Goal: Information Seeking & Learning: Learn about a topic

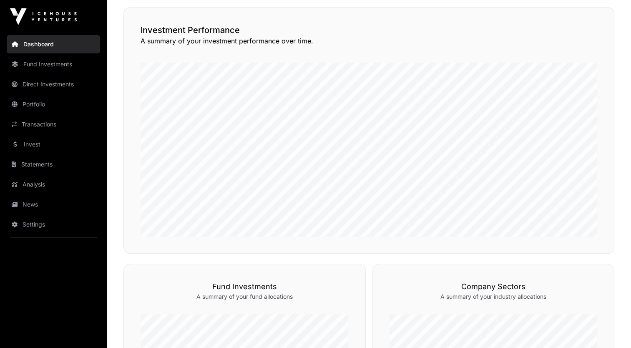
scroll to position [208, 0]
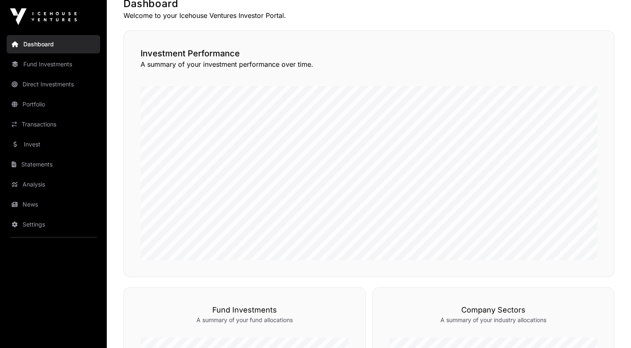
click at [76, 84] on link "Direct Investments" at bounding box center [53, 84] width 93 height 18
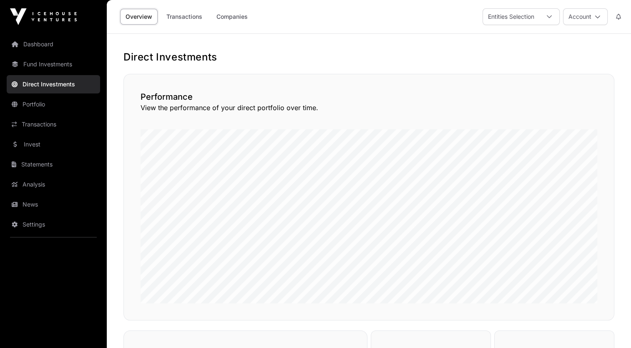
click at [50, 106] on link "Portfolio" at bounding box center [53, 104] width 93 height 18
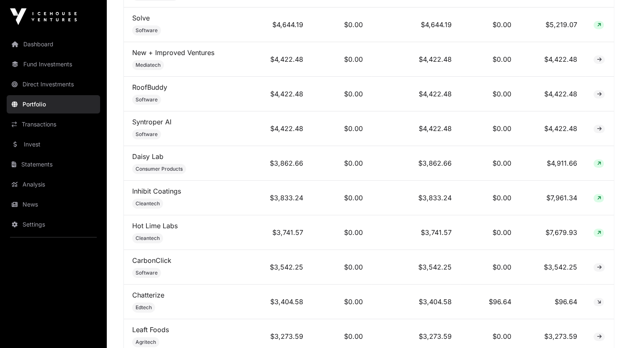
scroll to position [3252, 0]
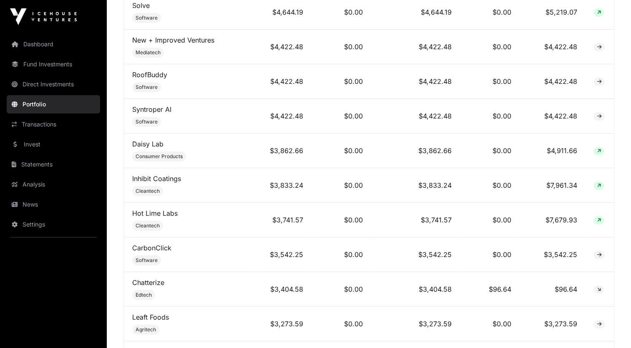
click at [156, 174] on link "Inhibit Coatings" at bounding box center [156, 178] width 49 height 8
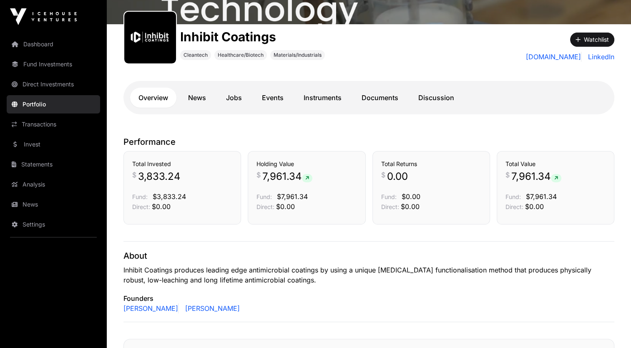
scroll to position [116, 0]
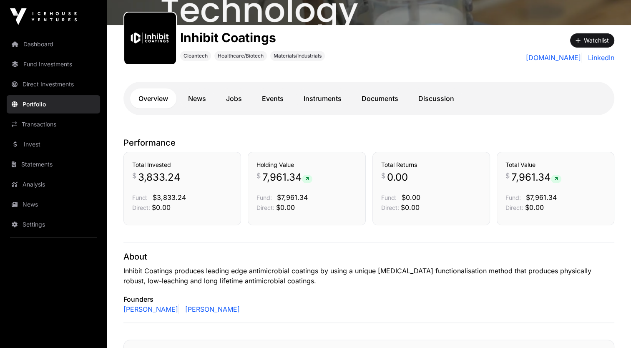
click at [362, 94] on link "Documents" at bounding box center [379, 98] width 53 height 20
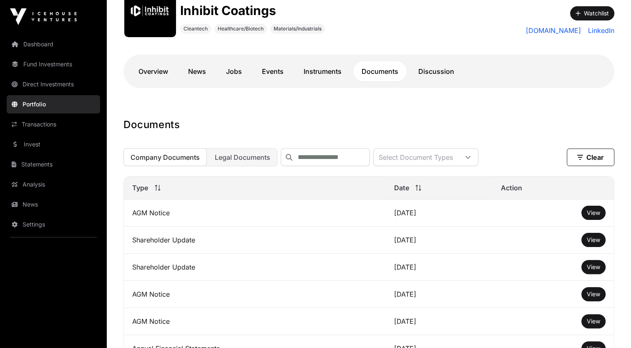
scroll to position [157, 0]
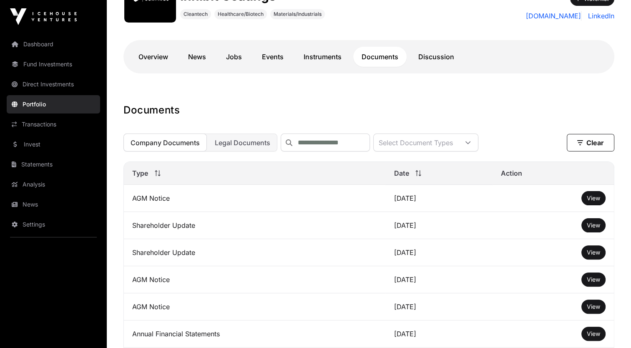
click at [598, 229] on span "View" at bounding box center [593, 224] width 13 height 7
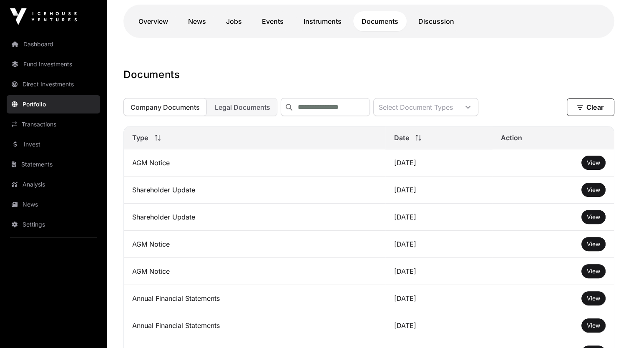
scroll to position [241, 0]
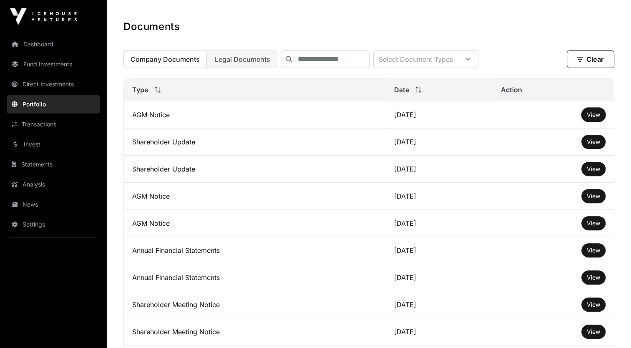
click at [585, 119] on button "View" at bounding box center [593, 115] width 24 height 14
click at [589, 118] on span "View" at bounding box center [593, 114] width 13 height 7
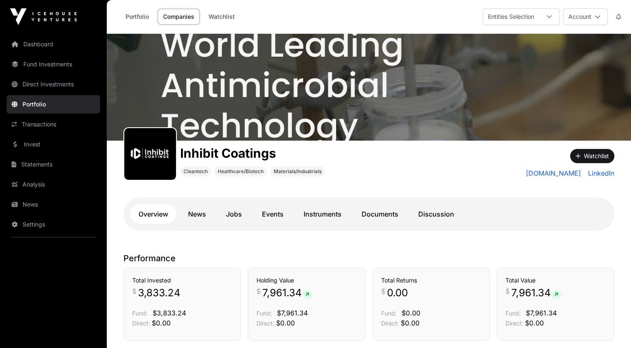
click at [128, 16] on link "Portfolio" at bounding box center [137, 17] width 34 height 16
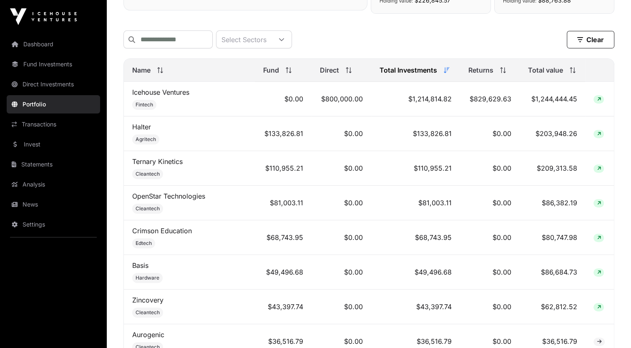
scroll to position [250, 0]
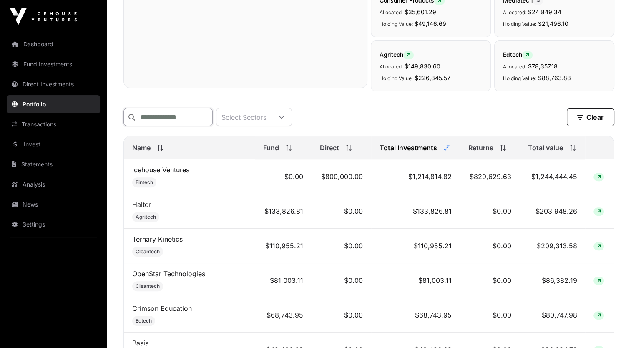
click at [188, 118] on input "text" at bounding box center [167, 117] width 89 height 18
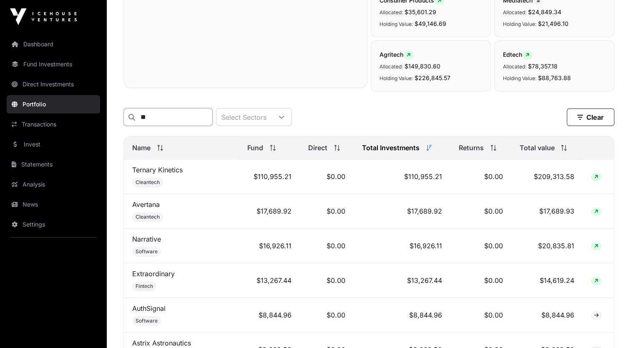
type input "*"
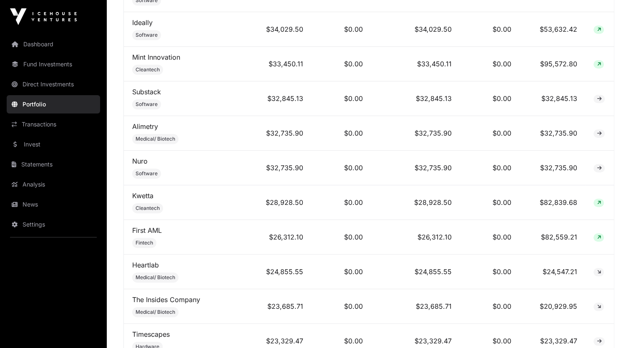
scroll to position [751, 0]
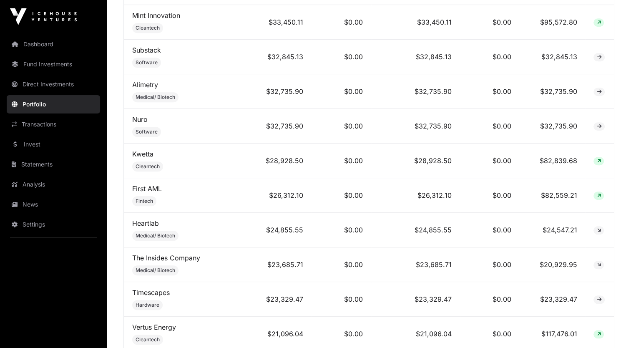
click at [150, 219] on link "Heartlab" at bounding box center [145, 223] width 27 height 8
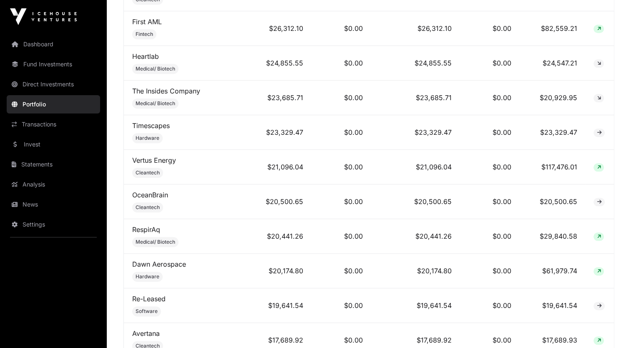
scroll to position [959, 0]
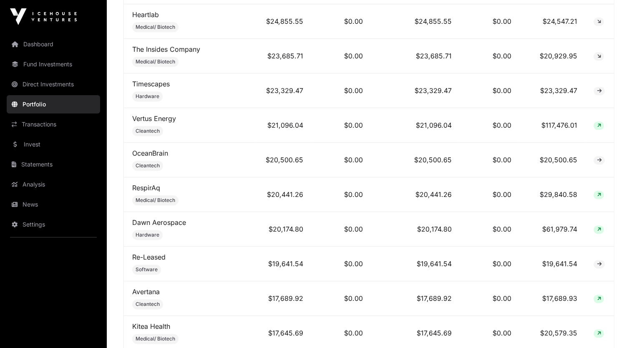
click at [50, 149] on link "Invest" at bounding box center [53, 144] width 93 height 18
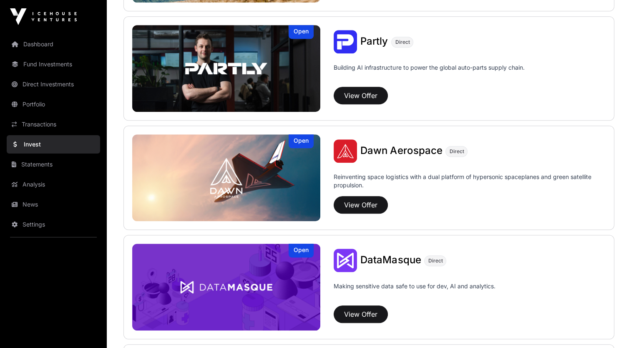
scroll to position [709, 0]
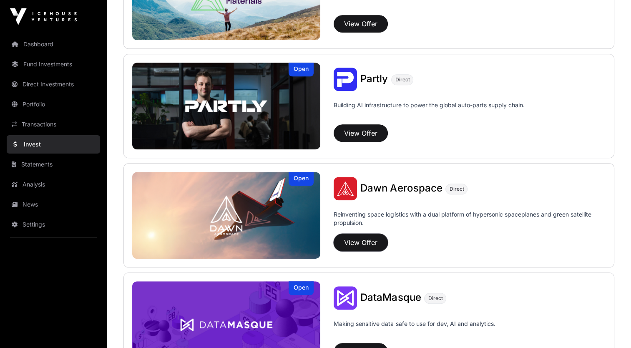
click at [347, 239] on button "View Offer" at bounding box center [361, 243] width 54 height 18
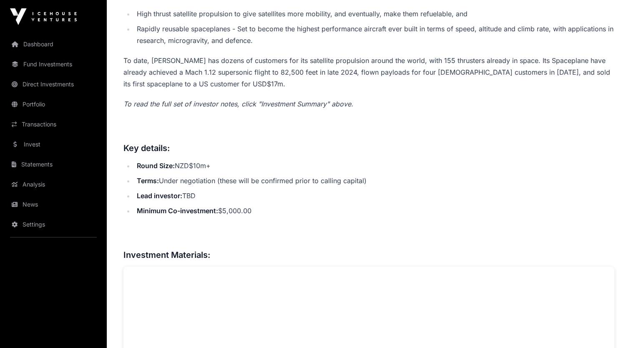
scroll to position [459, 0]
